Goal: Navigation & Orientation: Find specific page/section

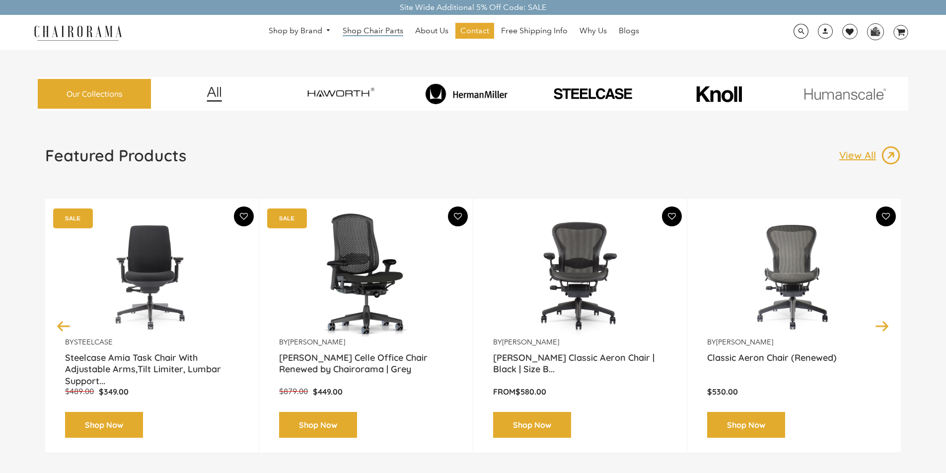
click at [379, 29] on span "Shop Chair Parts" at bounding box center [372, 31] width 61 height 10
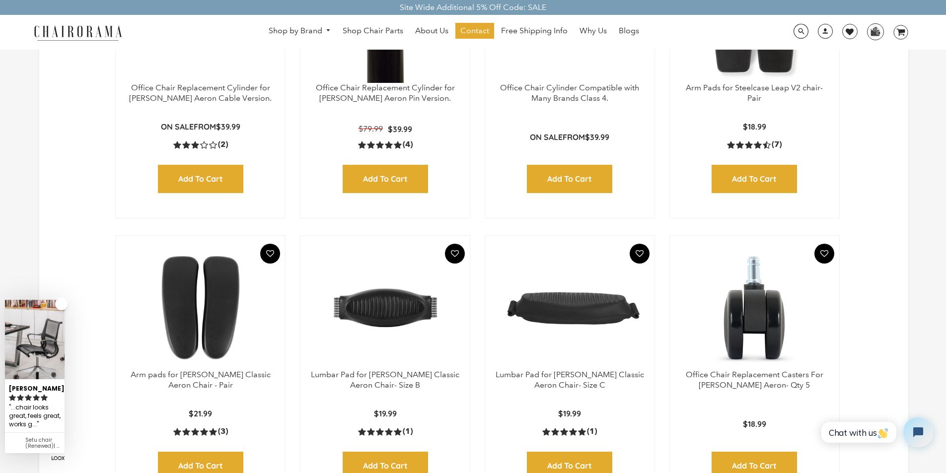
scroll to position [149, 0]
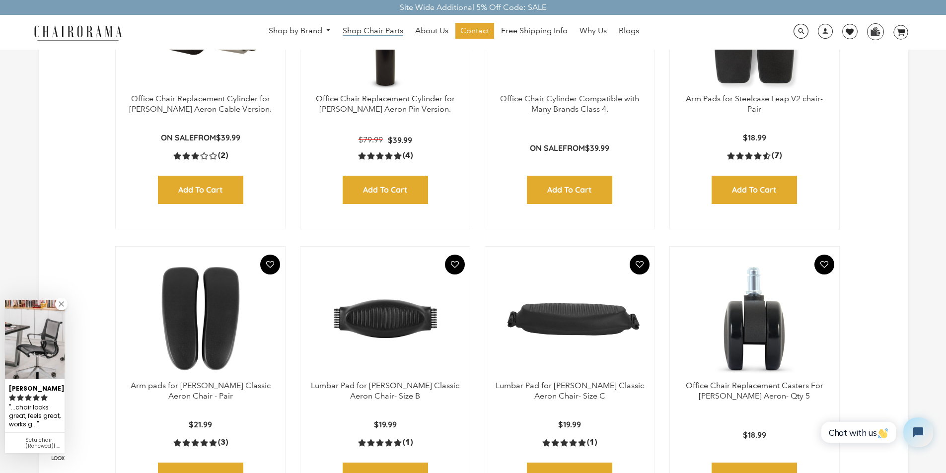
click at [371, 32] on span "Shop Chair Parts" at bounding box center [372, 31] width 61 height 10
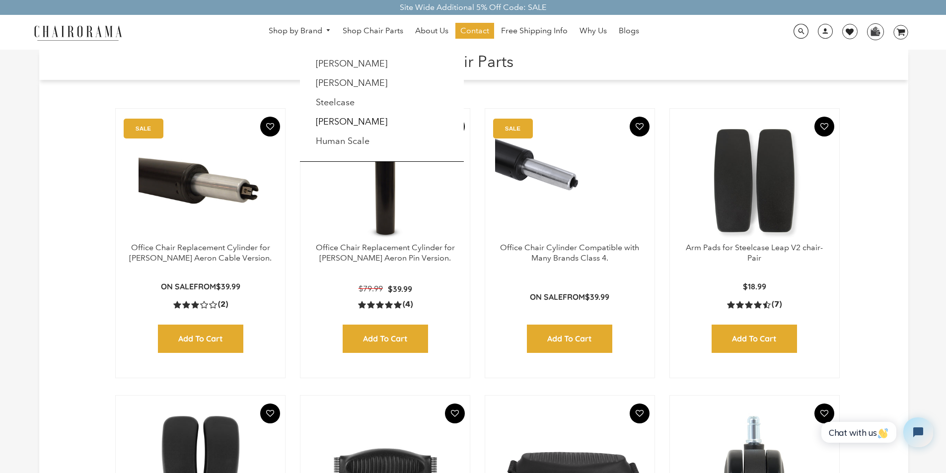
click at [346, 74] on li "[PERSON_NAME]" at bounding box center [363, 83] width 106 height 19
click at [336, 63] on link "[PERSON_NAME]" at bounding box center [351, 63] width 71 height 11
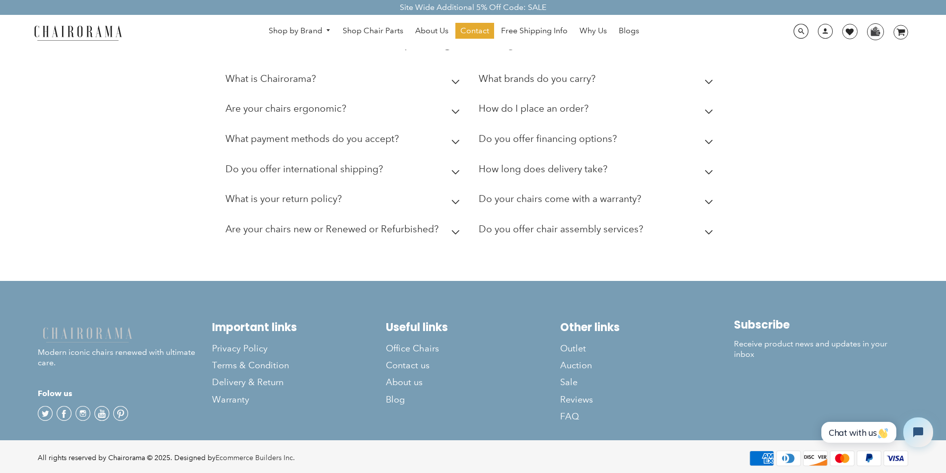
scroll to position [1372, 0]
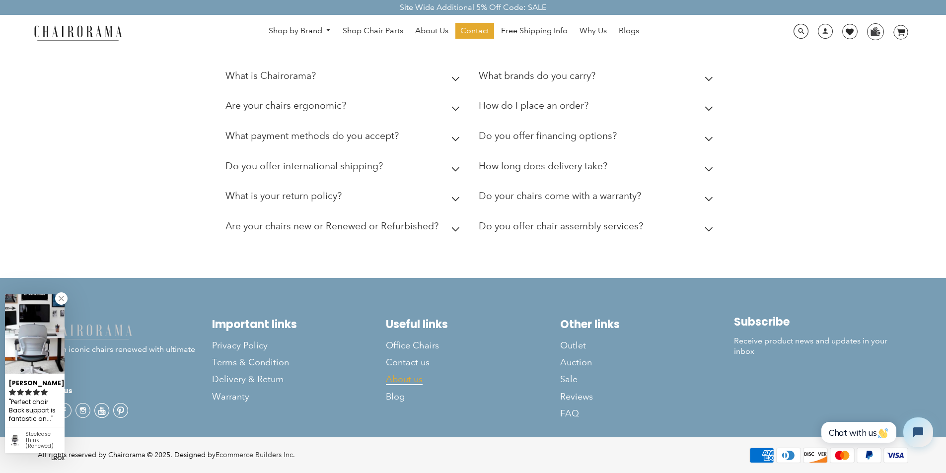
click at [418, 377] on span "About us" at bounding box center [404, 379] width 37 height 11
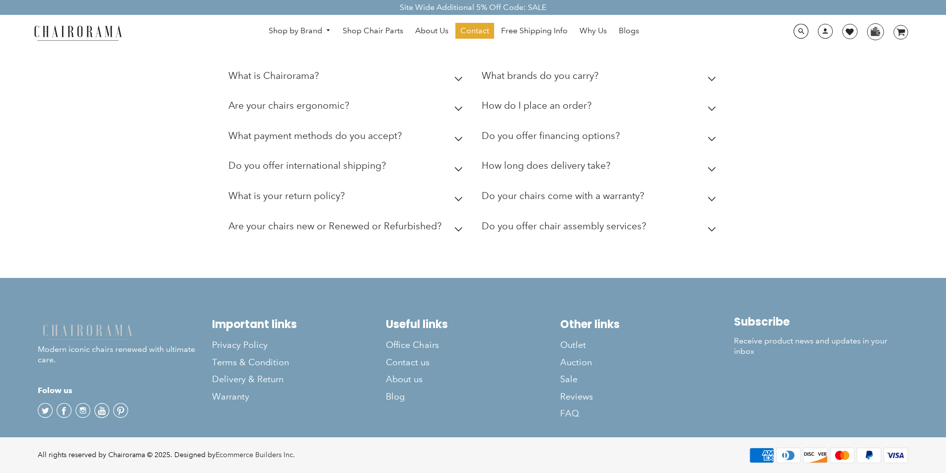
scroll to position [328, 0]
click at [415, 346] on span "Office Chairs" at bounding box center [412, 345] width 53 height 11
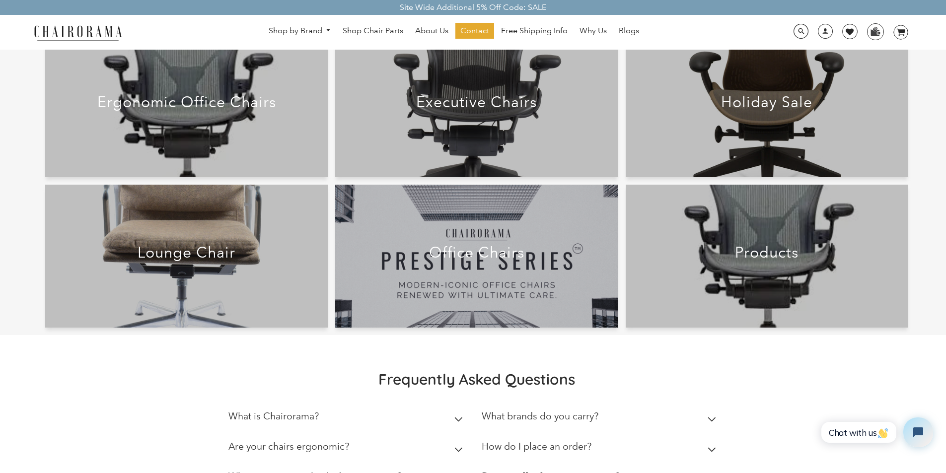
scroll to position [149, 0]
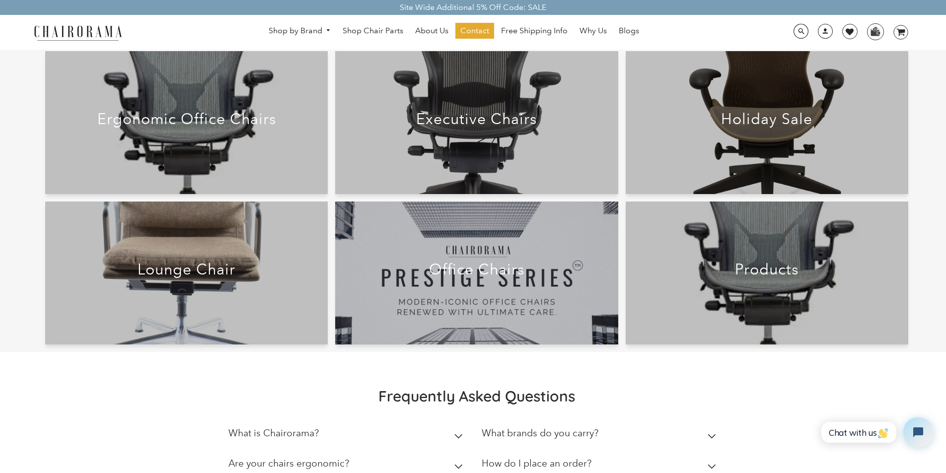
click at [198, 121] on h2 "Ergonomic Office Chairs" at bounding box center [187, 119] width 248 height 18
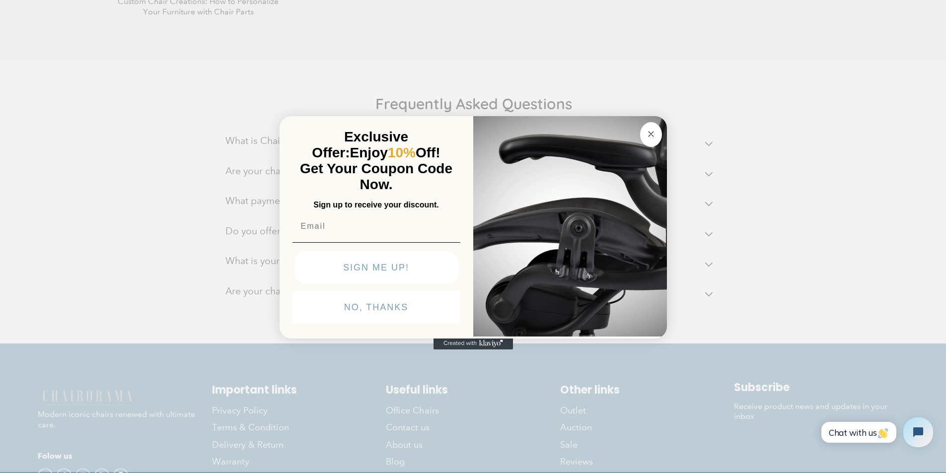
scroll to position [3623, 0]
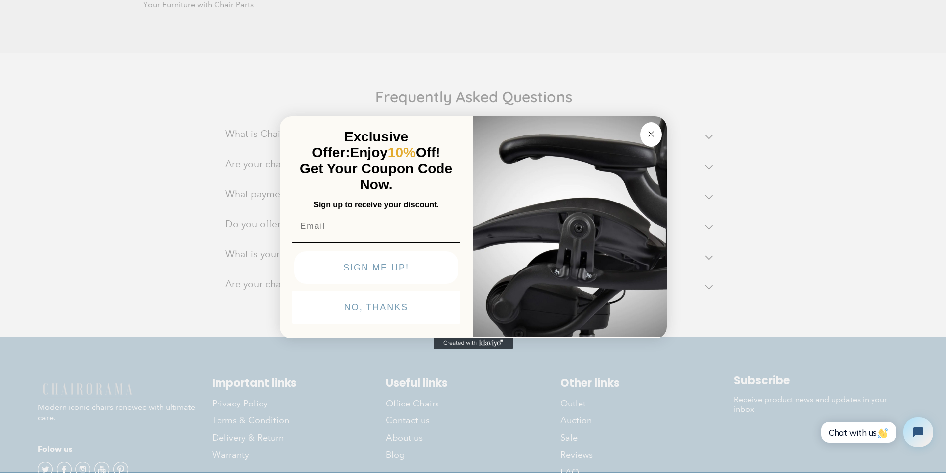
click at [653, 132] on circle "Close dialog" at bounding box center [650, 133] width 11 height 11
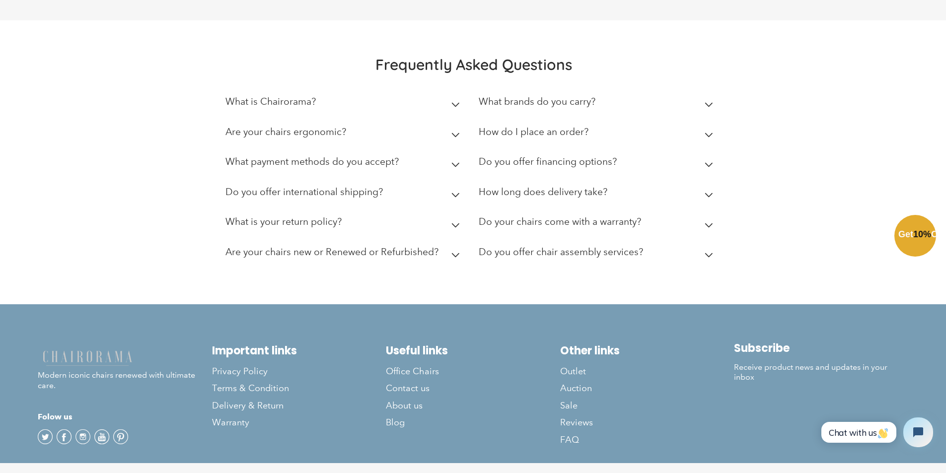
scroll to position [3682, 0]
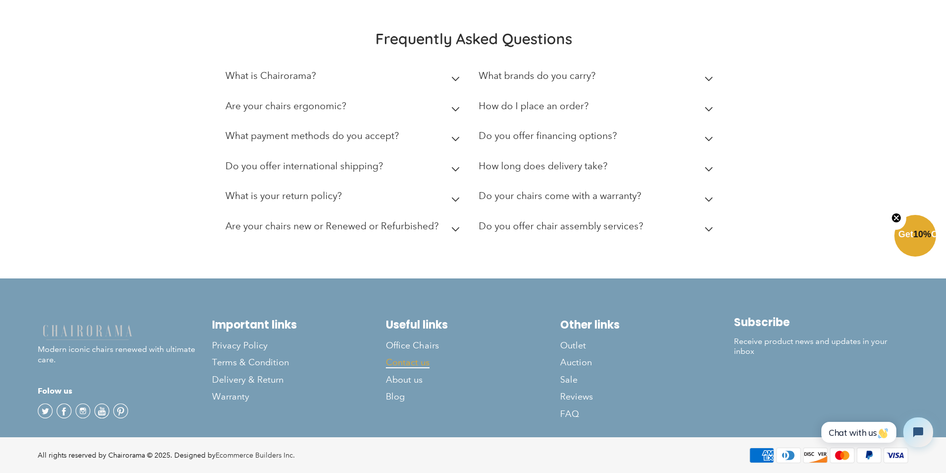
click at [398, 364] on span "Contact us" at bounding box center [408, 362] width 44 height 11
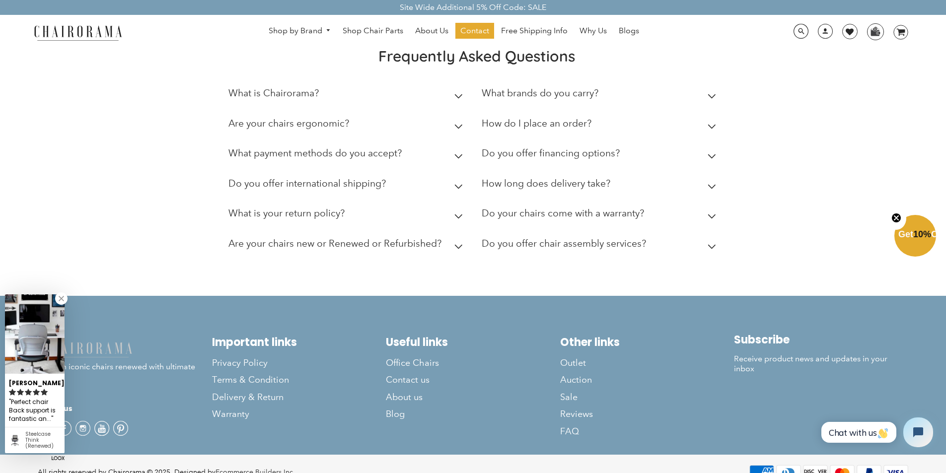
scroll to position [491, 0]
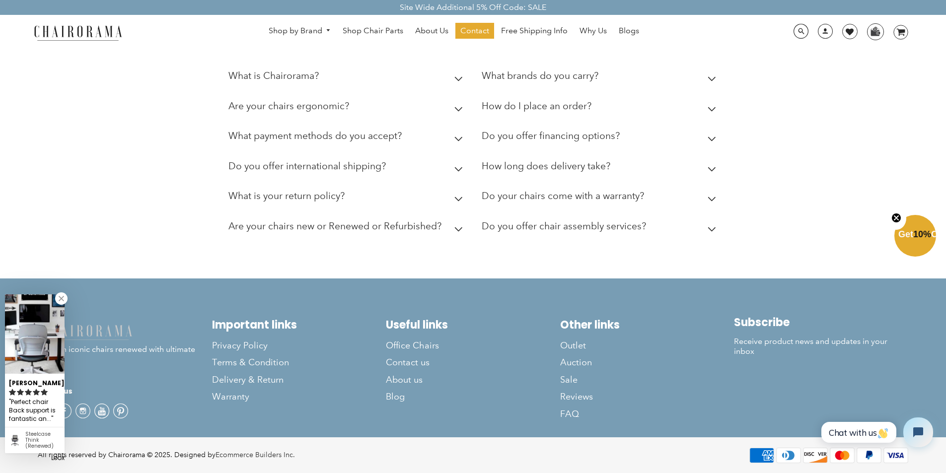
click at [60, 297] on link at bounding box center [61, 298] width 12 height 12
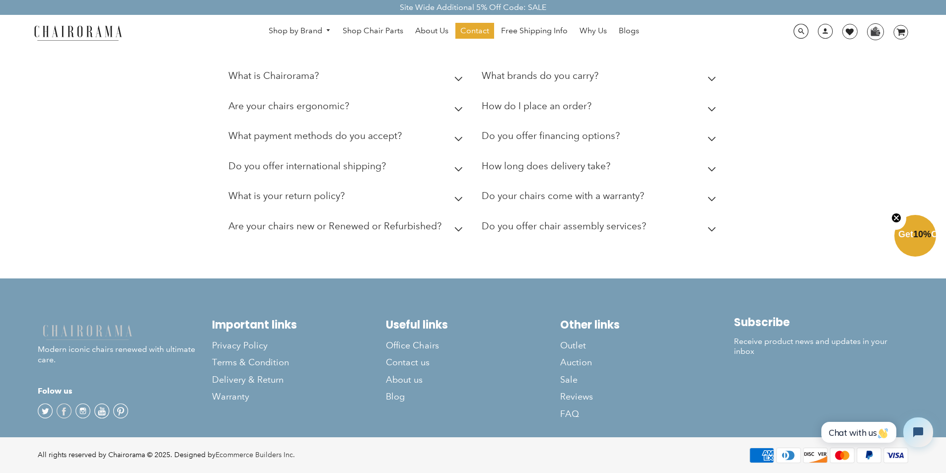
click at [65, 409] on span at bounding box center [64, 411] width 15 height 15
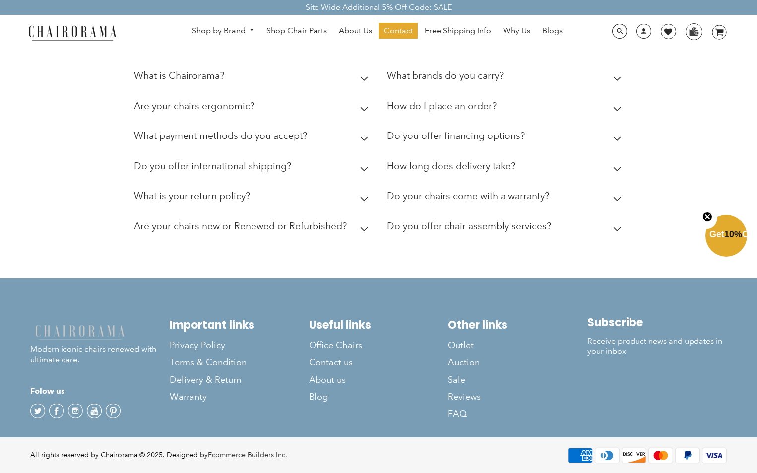
click at [745, 472] on div at bounding box center [378, 472] width 757 height 0
click at [659, 472] on div at bounding box center [378, 472] width 757 height 0
